Goal: Task Accomplishment & Management: Manage account settings

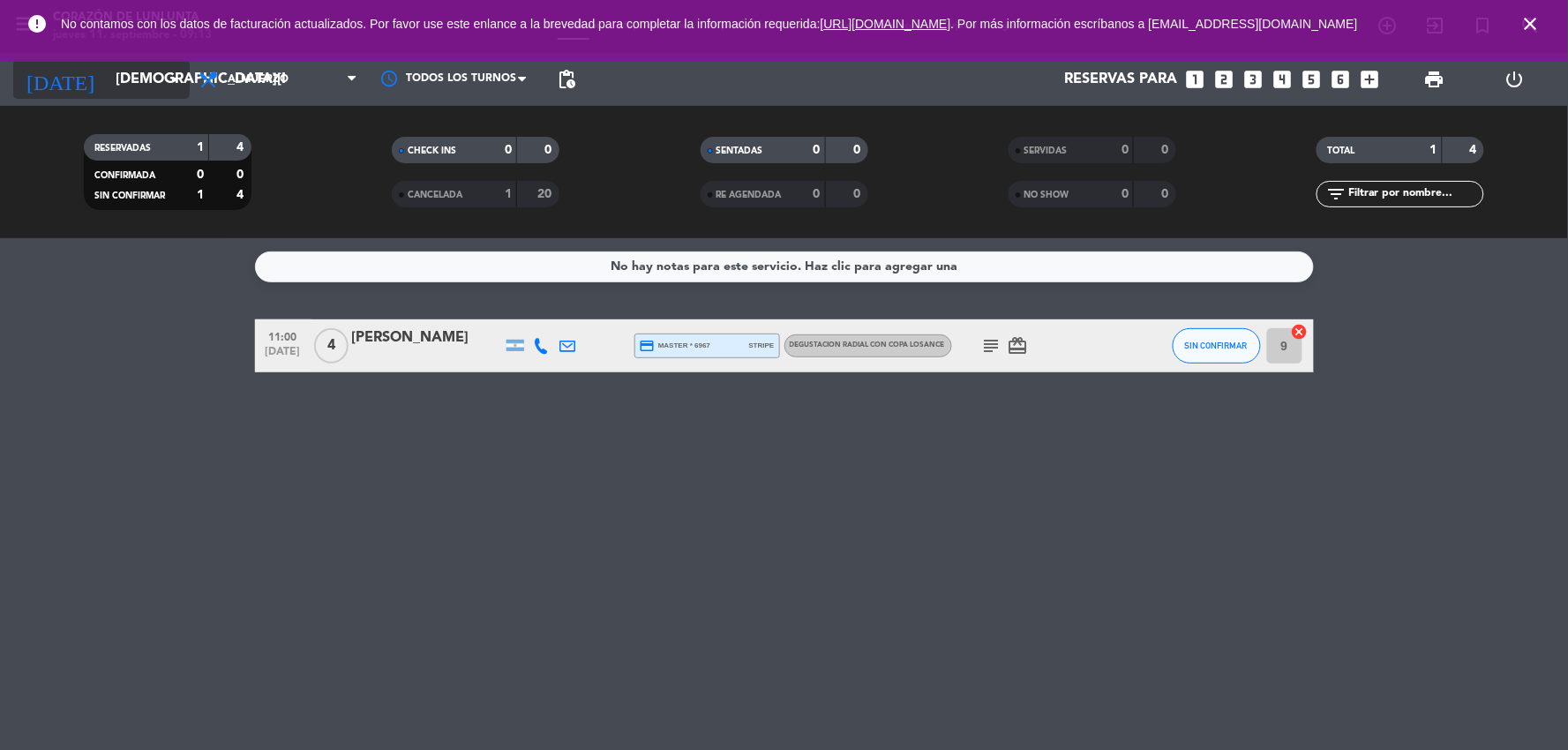
click at [151, 77] on input "[DEMOGRAPHIC_DATA][DATE]" at bounding box center [200, 79] width 187 height 35
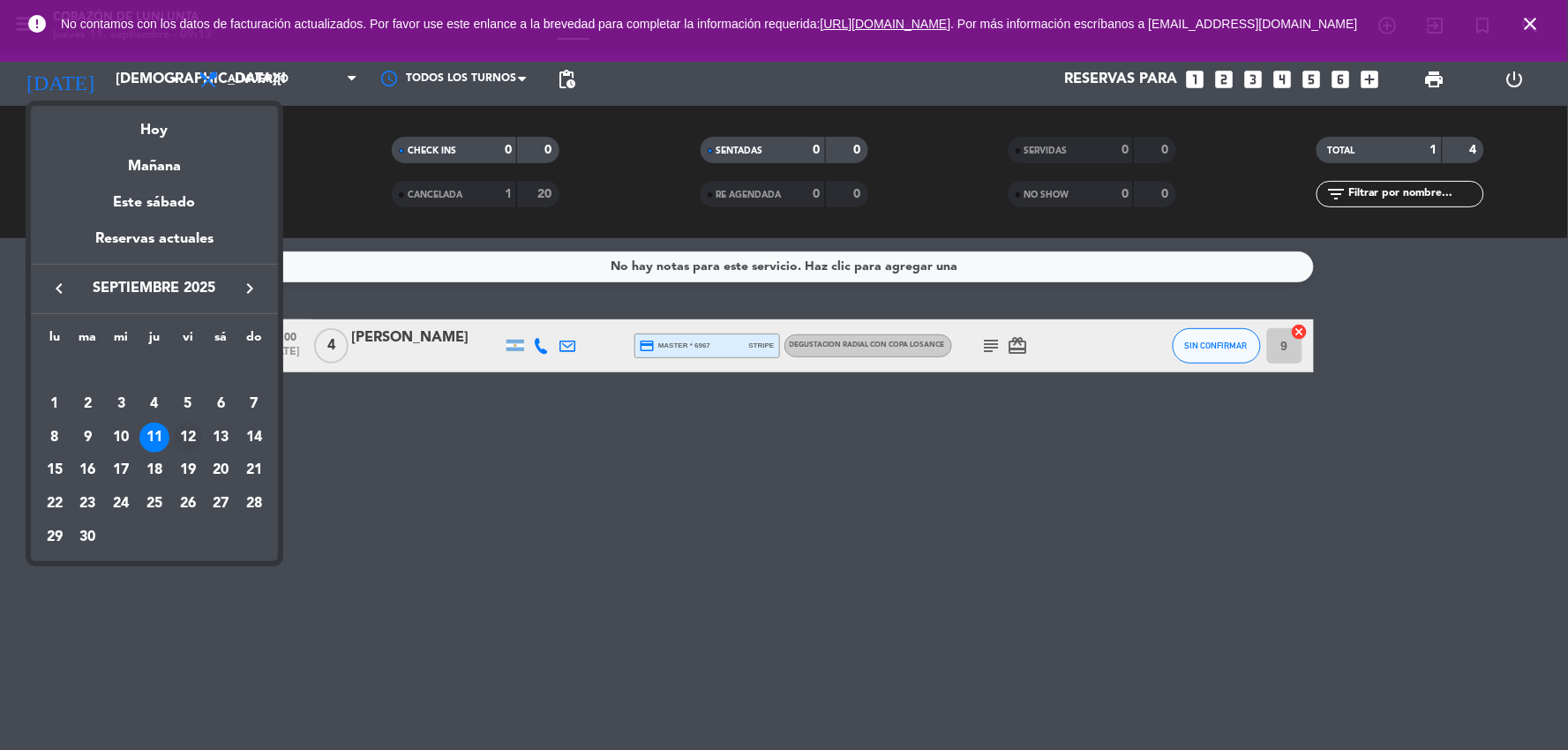
click at [189, 428] on div "12" at bounding box center [188, 438] width 30 height 30
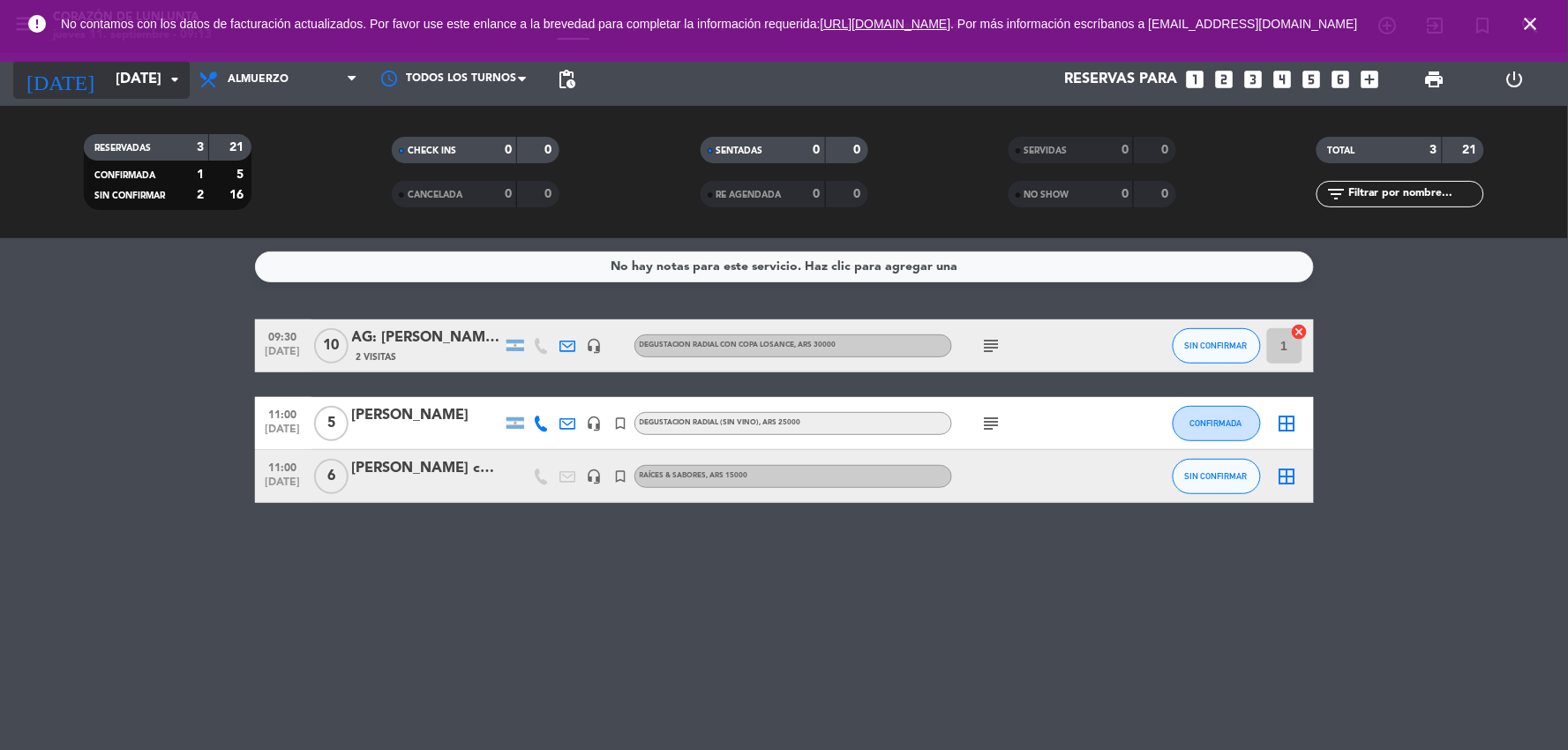
click at [128, 94] on input "[DATE]" at bounding box center [200, 79] width 187 height 35
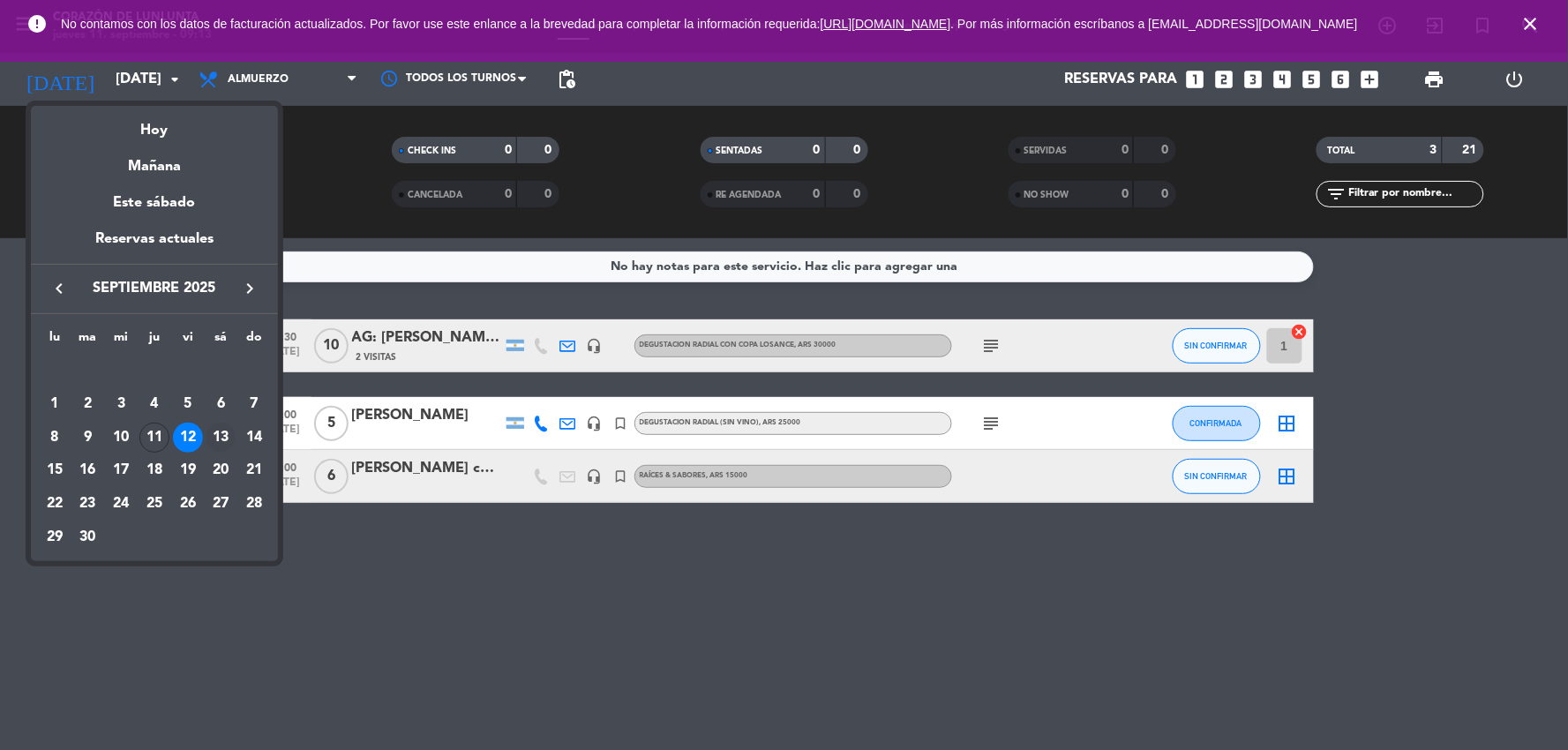
click at [217, 433] on div "13" at bounding box center [221, 438] width 30 height 30
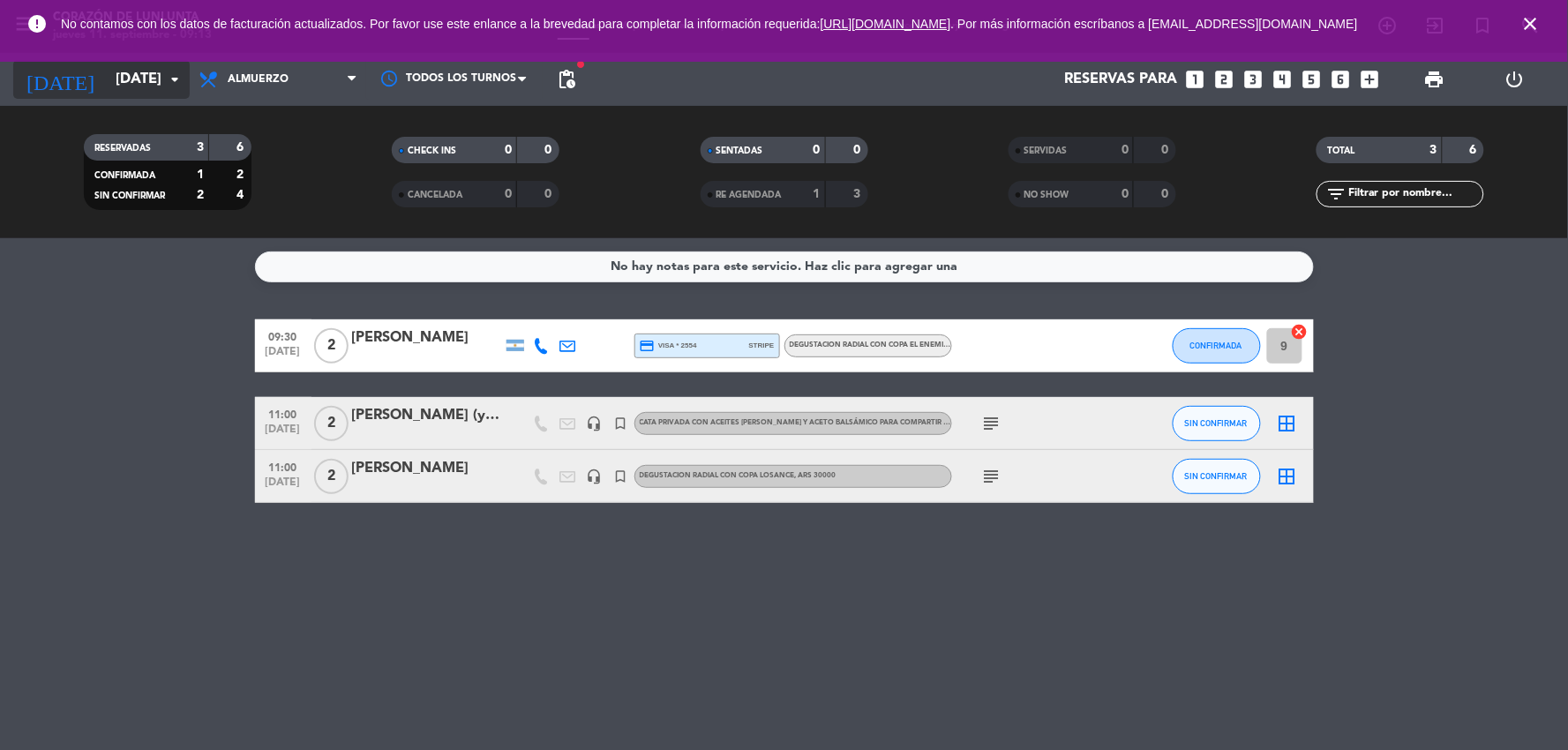
click at [124, 69] on input "[DATE]" at bounding box center [200, 79] width 187 height 35
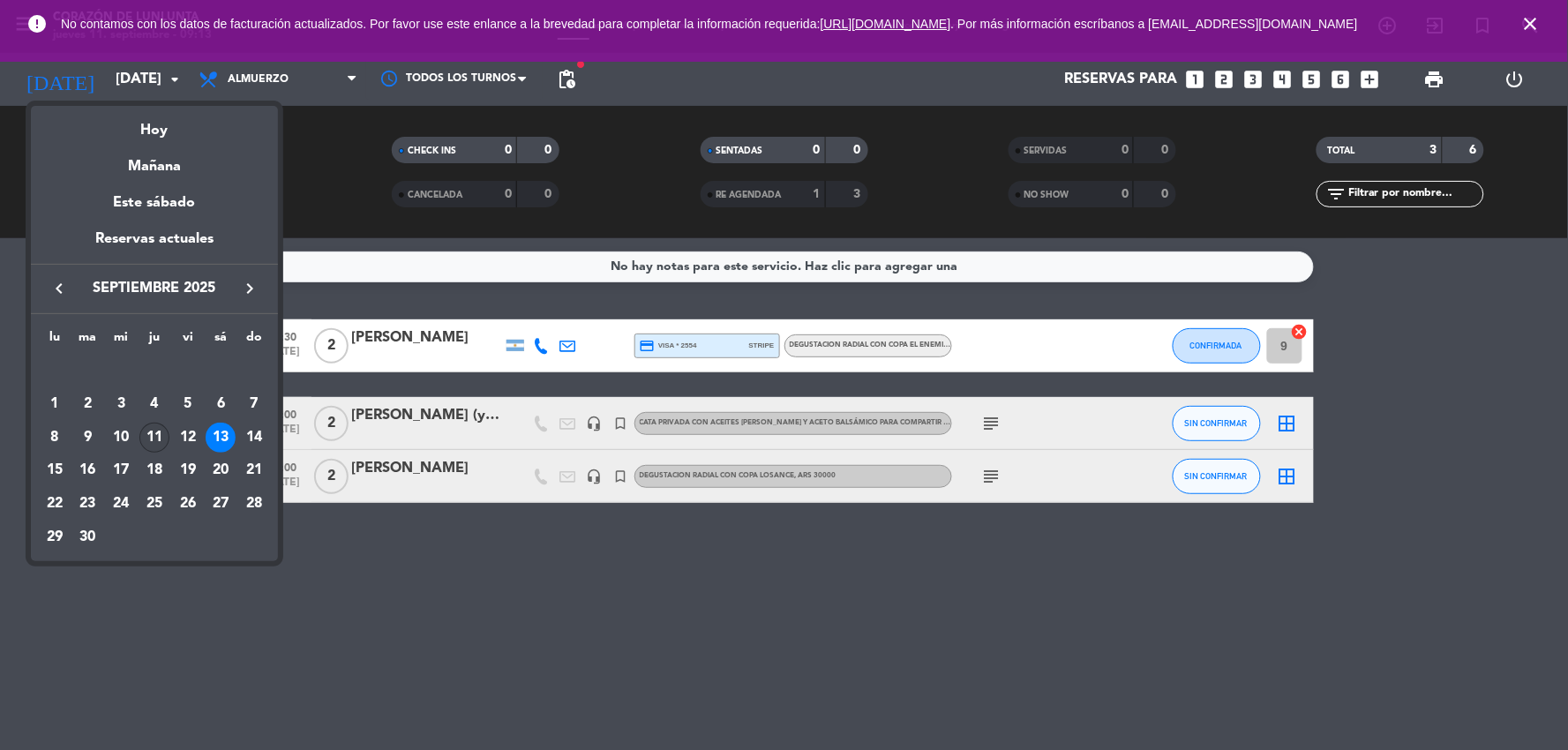
click at [164, 424] on td "11" at bounding box center [154, 438] width 34 height 34
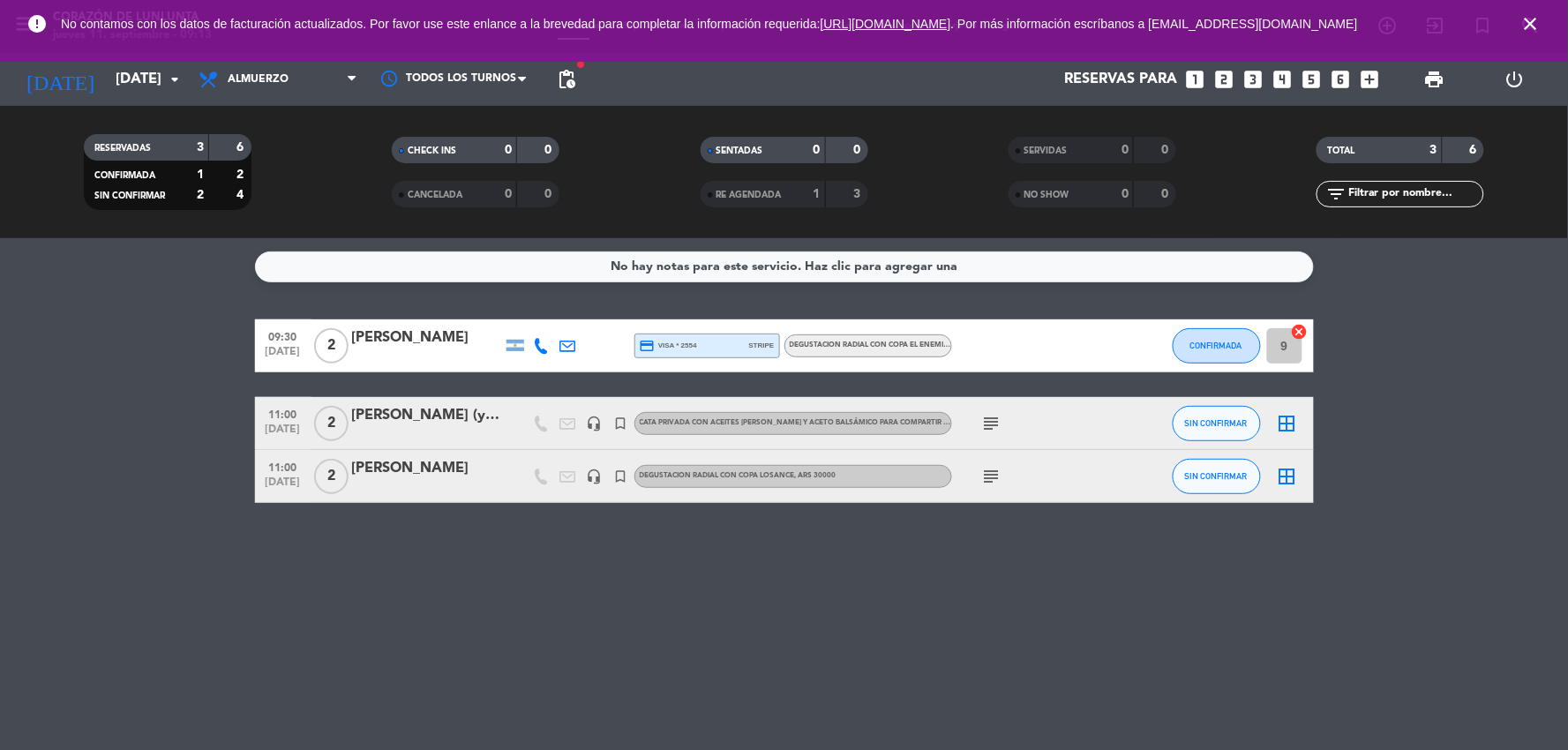
type input "[DEMOGRAPHIC_DATA][DATE]"
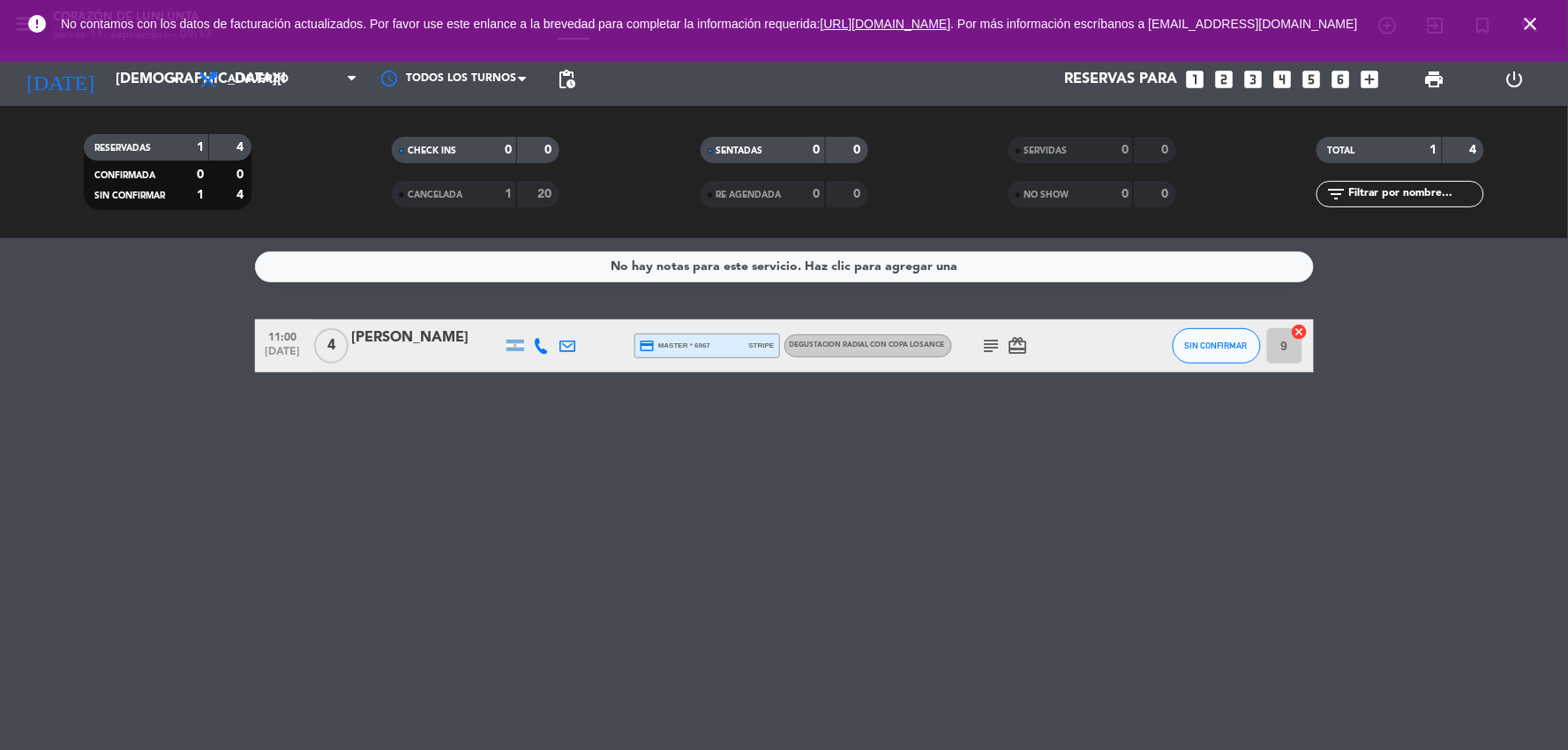
click at [426, 336] on div "[PERSON_NAME]" at bounding box center [427, 338] width 150 height 23
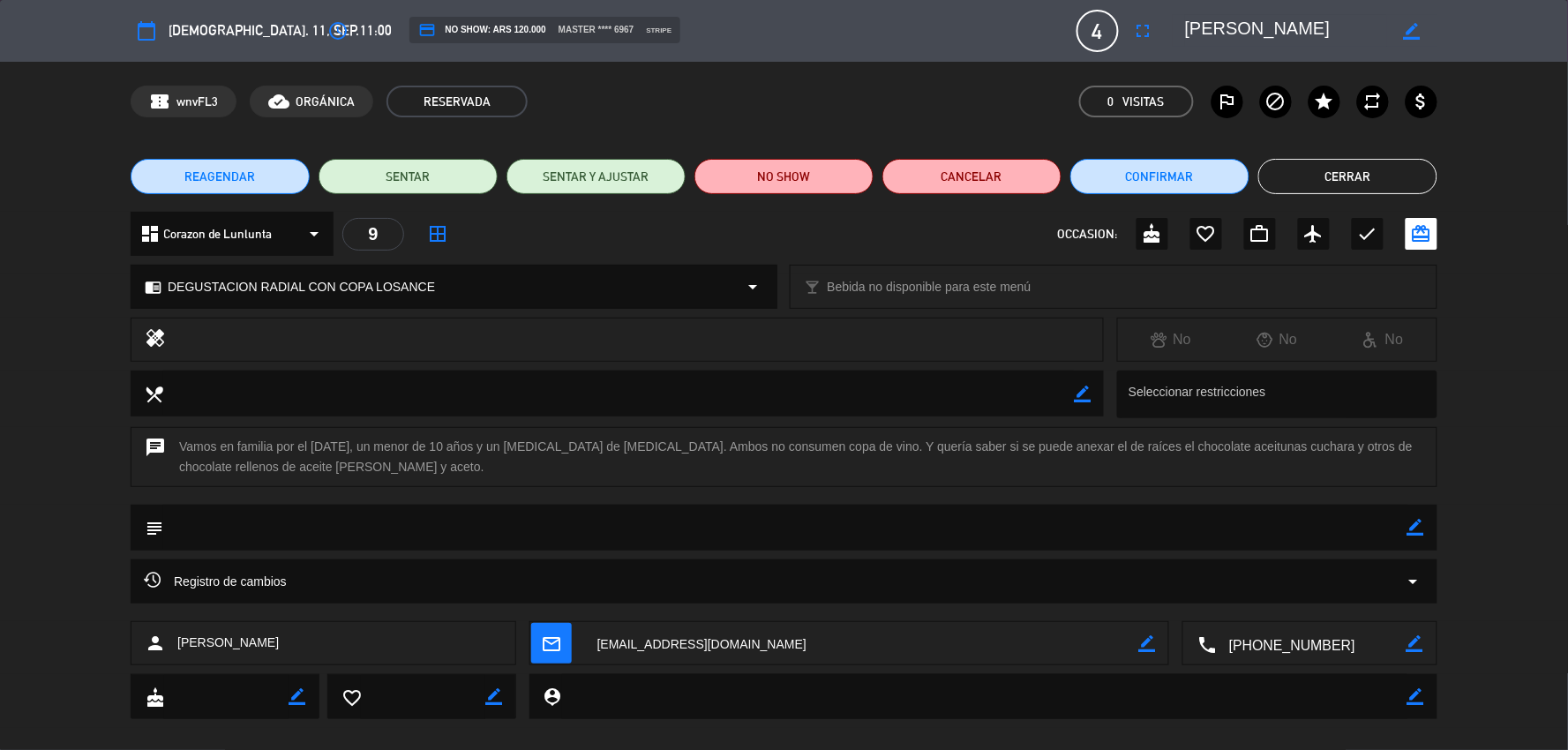
click at [421, 457] on div "chat Vamos en familia por el [DATE], un menor de 10 años y un [MEDICAL_DATA] de…" at bounding box center [784, 457] width 1307 height 60
drag, startPoint x: 179, startPoint y: 442, endPoint x: 486, endPoint y: 472, distance: 308.5
click at [486, 472] on div "chat Vamos en familia por el [DATE], un menor de 10 años y un [MEDICAL_DATA] de…" at bounding box center [784, 457] width 1307 height 60
drag, startPoint x: 427, startPoint y: 471, endPoint x: 389, endPoint y: 444, distance: 46.6
click at [422, 470] on div "chat Vamos en familia por el [DATE], un menor de 10 años y un [MEDICAL_DATA] de…" at bounding box center [784, 457] width 1307 height 60
